Goal: Task Accomplishment & Management: Complete application form

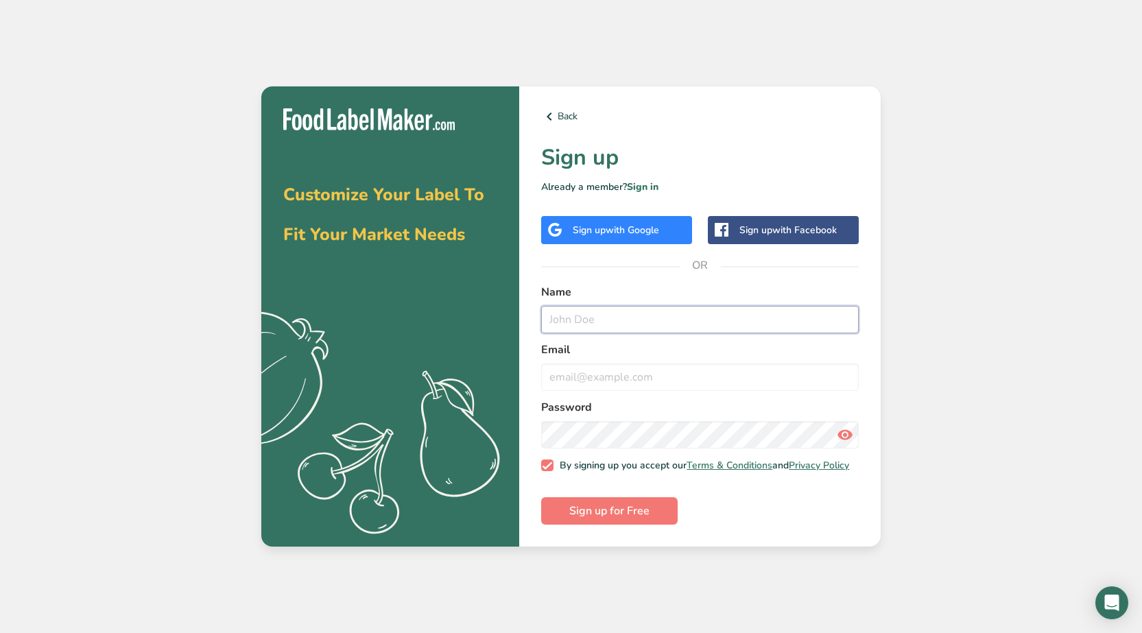
click at [599, 306] on input "text" at bounding box center [700, 319] width 318 height 27
type input "[PERSON_NAME]"
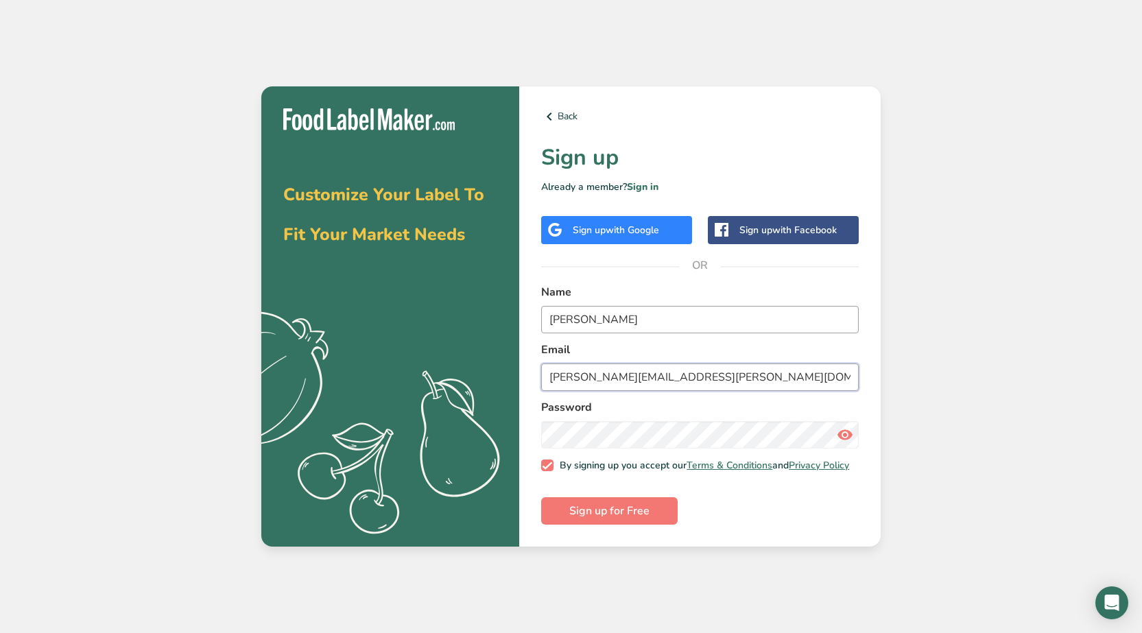
type input "[PERSON_NAME][EMAIL_ADDRESS][PERSON_NAME][DOMAIN_NAME]"
click at [653, 510] on button "Sign up for Free" at bounding box center [609, 510] width 137 height 27
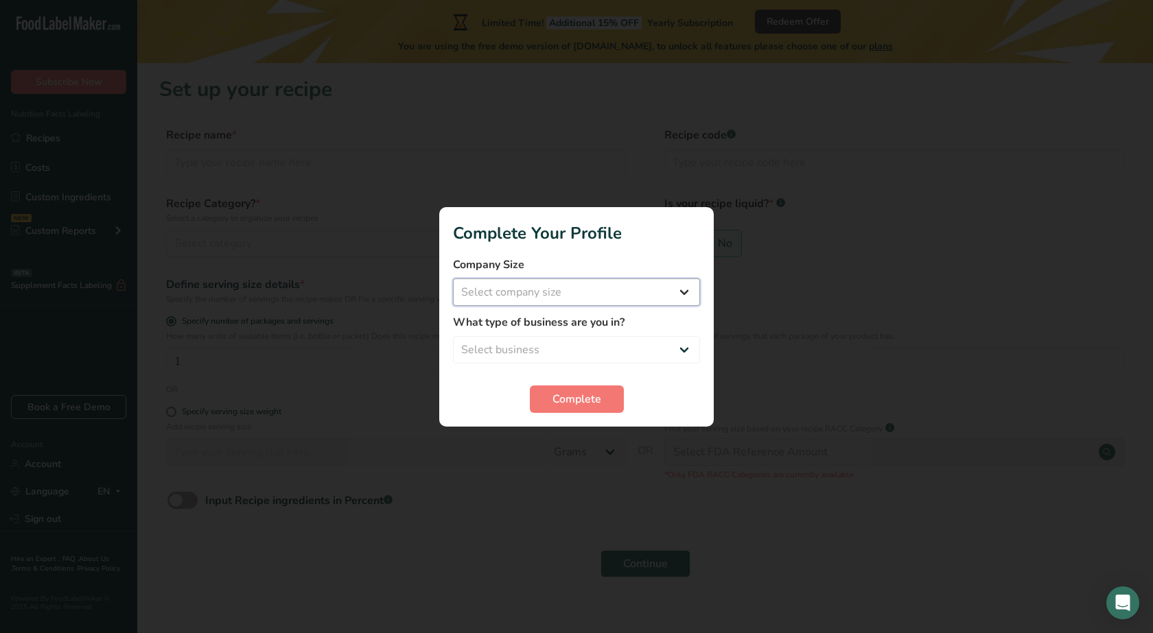
click at [689, 298] on select "Select company size Fewer than 10 Employees 10 to 50 Employees 51 to 500 Employ…" at bounding box center [576, 292] width 247 height 27
select select "1"
click at [453, 279] on select "Select company size Fewer than 10 Employees 10 to 50 Employees 51 to 500 Employ…" at bounding box center [576, 292] width 247 height 27
click at [683, 354] on select "Select business Packaged Food Manufacturer Restaurant & Cafe Bakery Meal Plans …" at bounding box center [576, 349] width 247 height 27
select select "8"
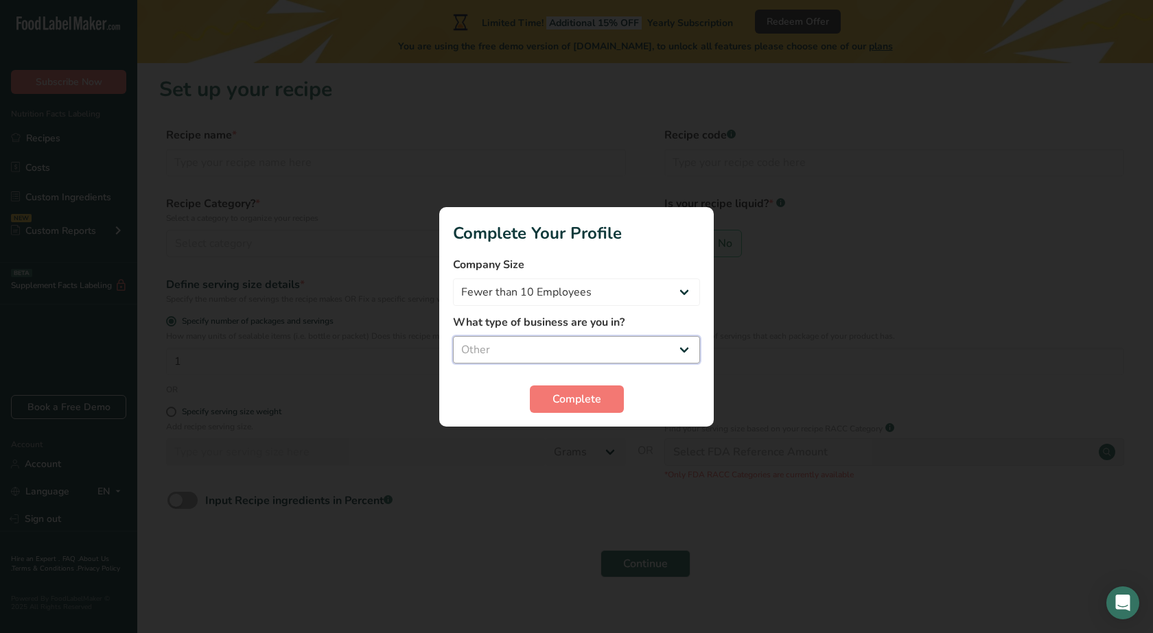
click at [453, 336] on select "Select business Packaged Food Manufacturer Restaurant & Cafe Bakery Meal Plans …" at bounding box center [576, 349] width 247 height 27
click at [596, 399] on span "Complete" at bounding box center [576, 399] width 49 height 16
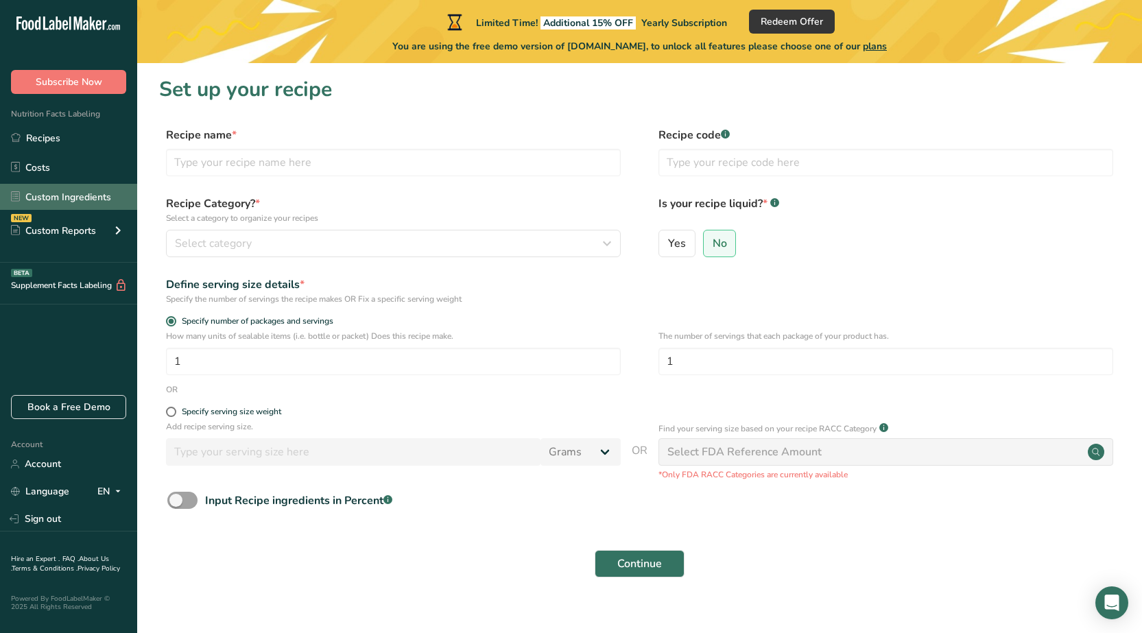
click at [78, 196] on link "Custom Ingredients" at bounding box center [68, 197] width 137 height 26
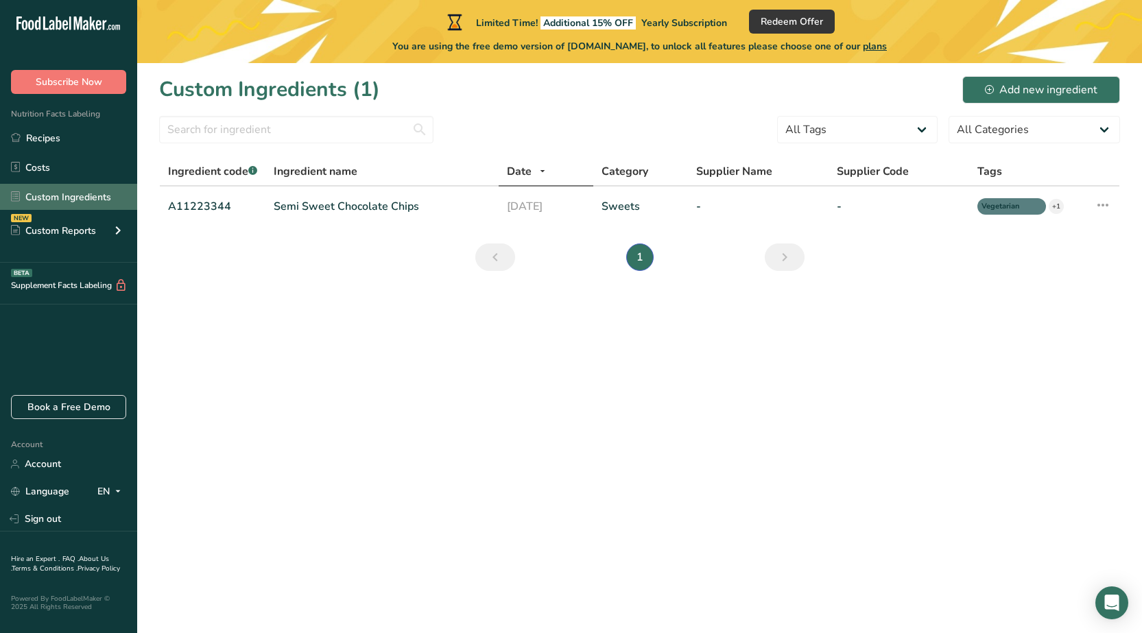
click at [113, 198] on link "Custom Ingredients" at bounding box center [68, 197] width 137 height 26
click at [88, 137] on link "Recipes" at bounding box center [68, 138] width 137 height 26
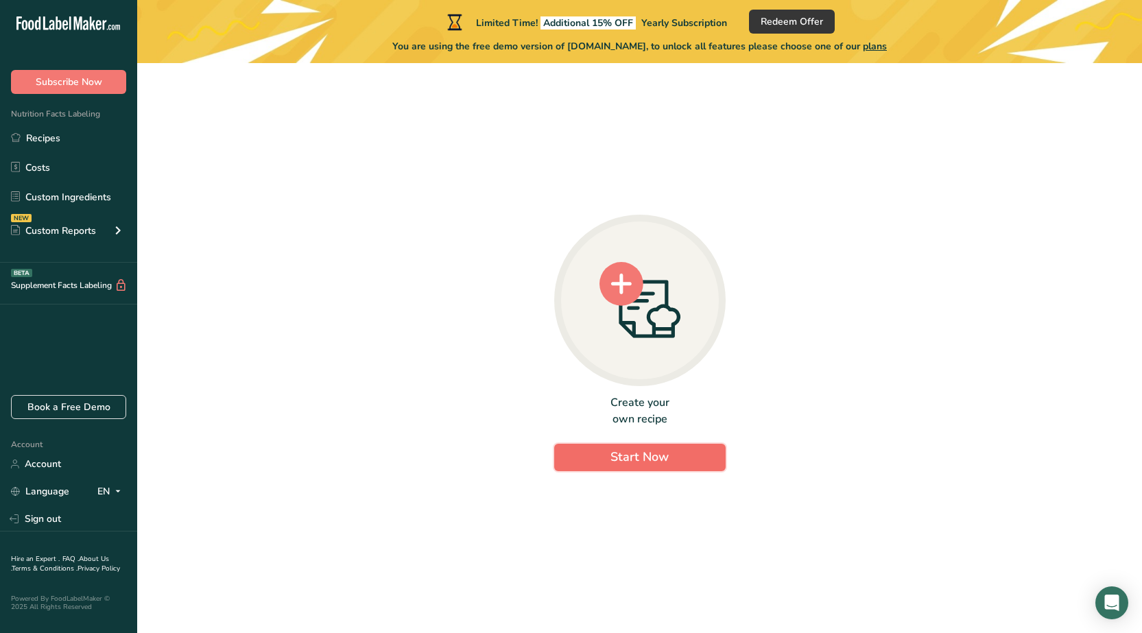
click at [659, 450] on span "Start Now" at bounding box center [640, 457] width 58 height 16
